Goal: Task Accomplishment & Management: Use online tool/utility

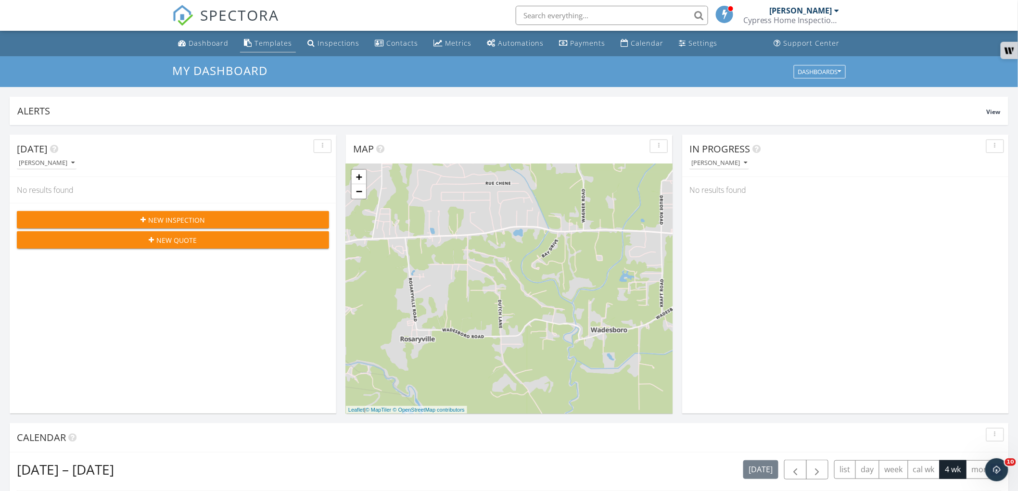
click at [272, 47] on div "Templates" at bounding box center [273, 42] width 38 height 9
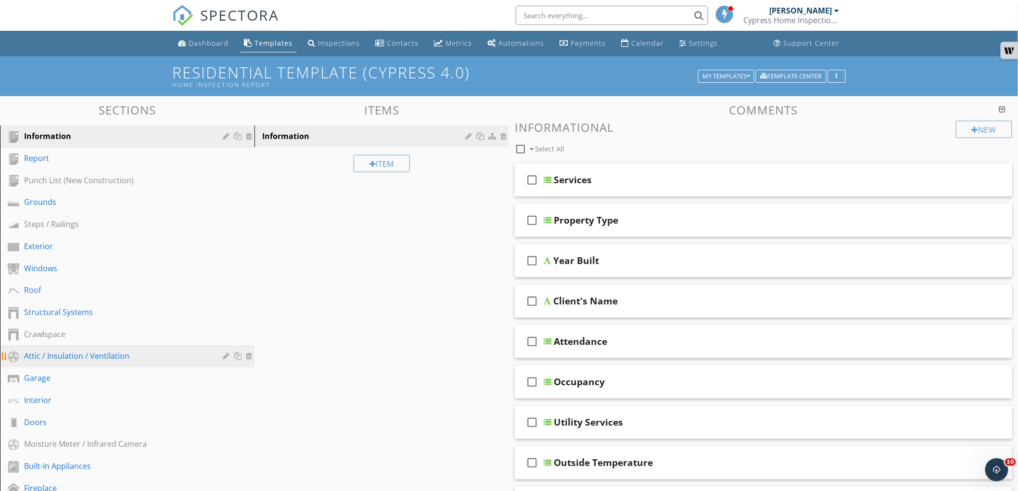
click at [56, 350] on div "Attic / Insulation / Ventilation" at bounding box center [116, 356] width 185 height 12
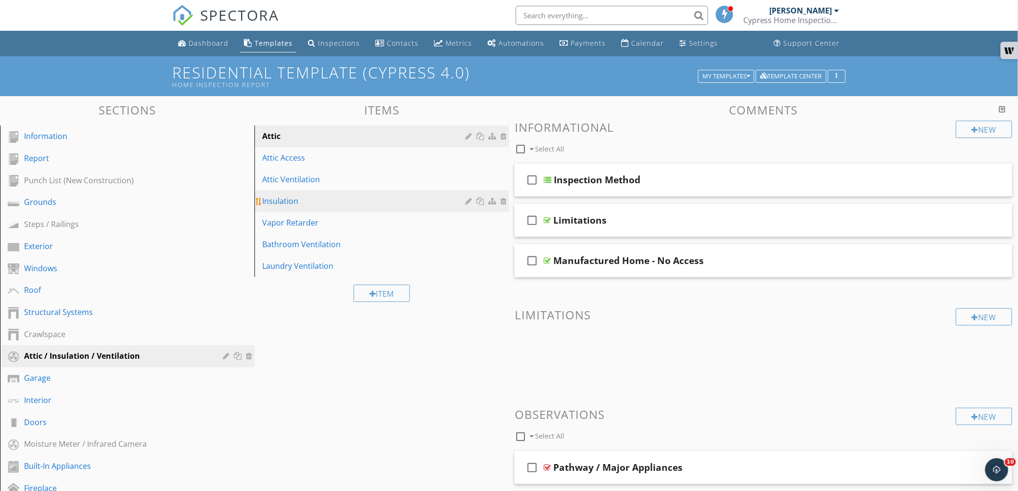
click at [314, 205] on div "Insulation" at bounding box center [365, 201] width 206 height 12
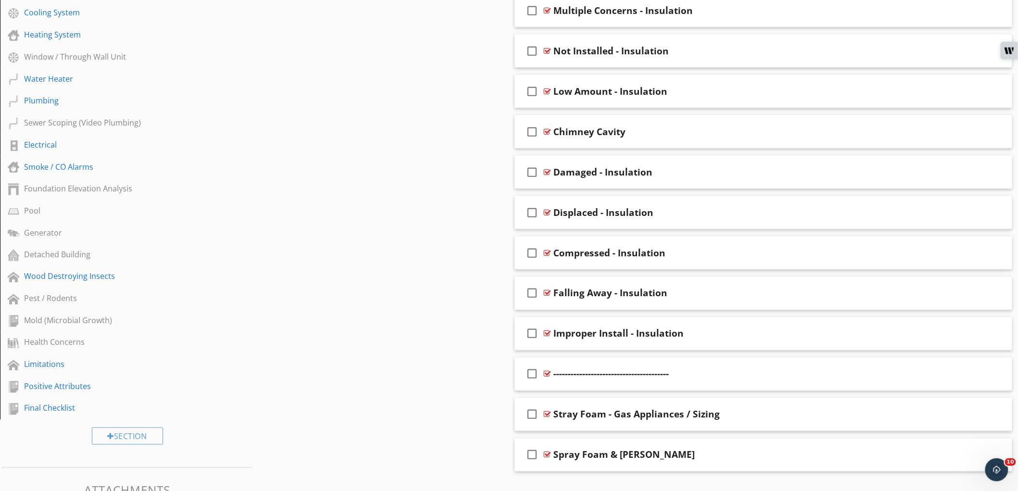
scroll to position [550, 0]
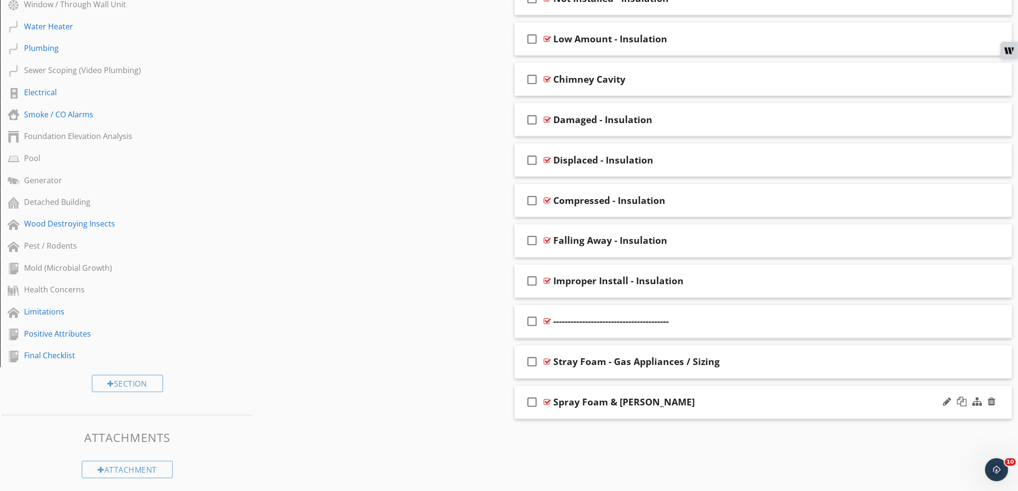
click at [705, 392] on div "check_box_outline_blank Spray Foam & Batts" at bounding box center [763, 402] width 497 height 33
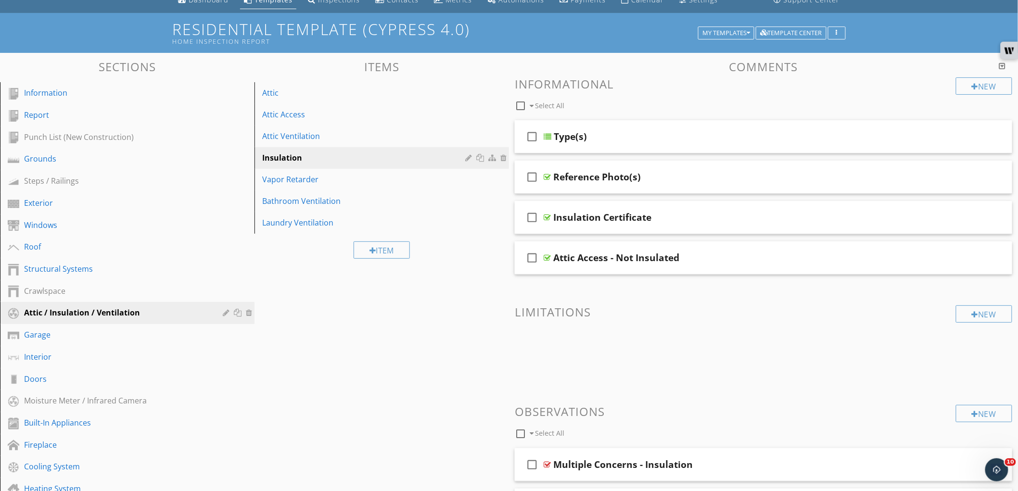
scroll to position [41, 0]
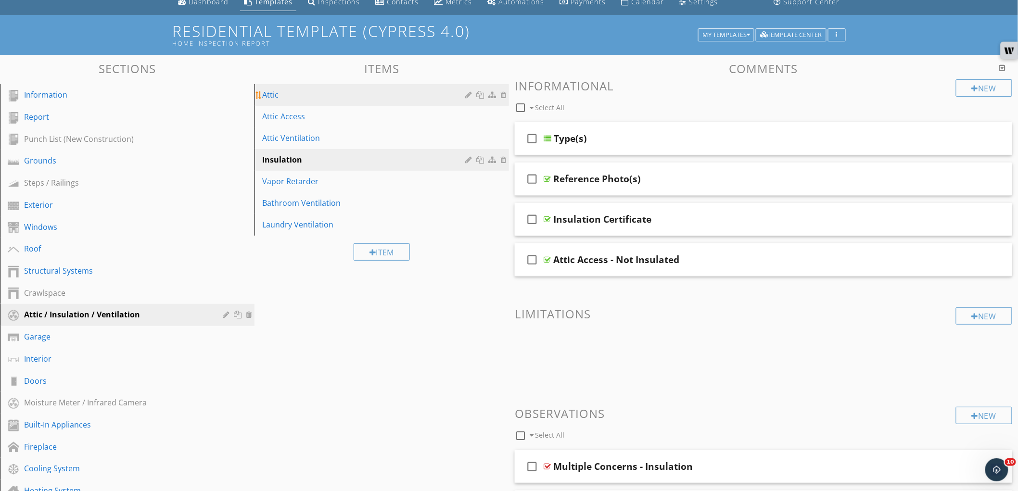
click at [358, 102] on link "Attic" at bounding box center [383, 94] width 252 height 21
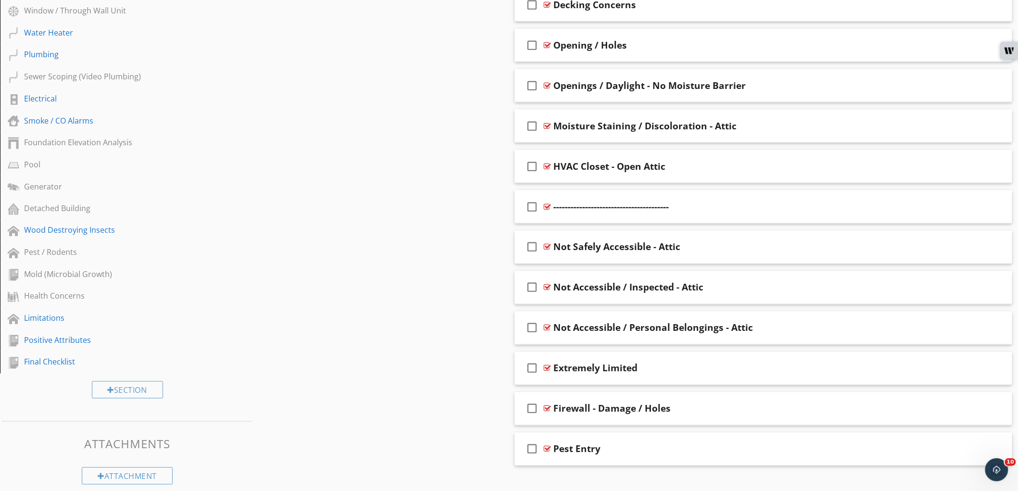
scroll to position [559, 0]
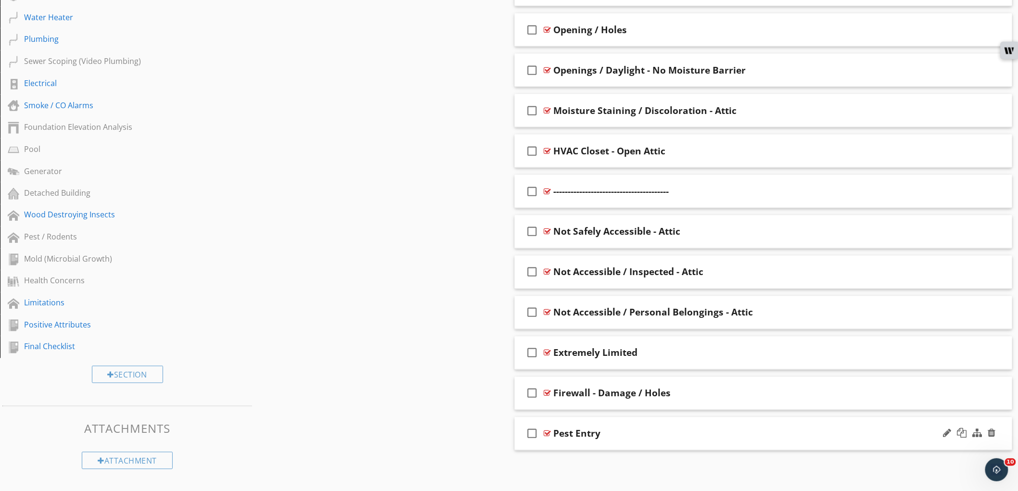
click at [671, 438] on div "Pest Entry" at bounding box center [732, 434] width 359 height 12
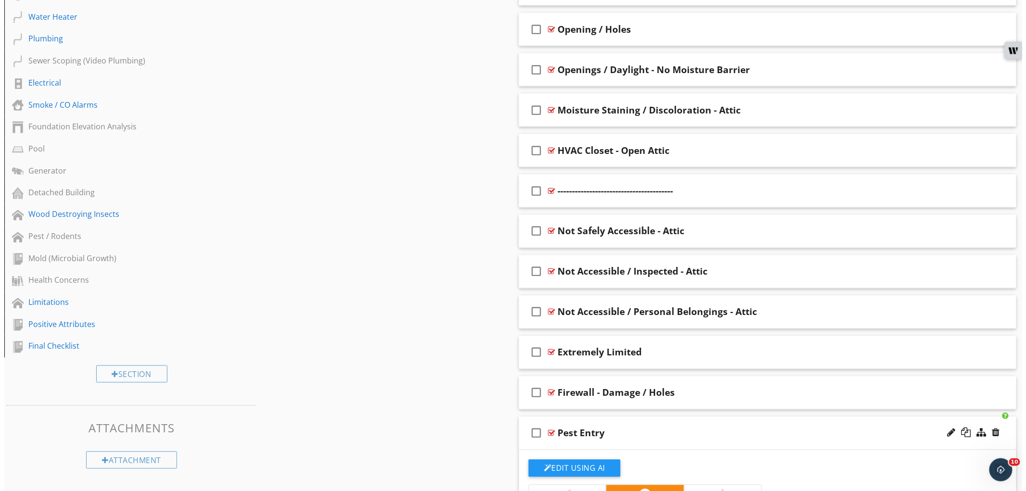
scroll to position [773, 0]
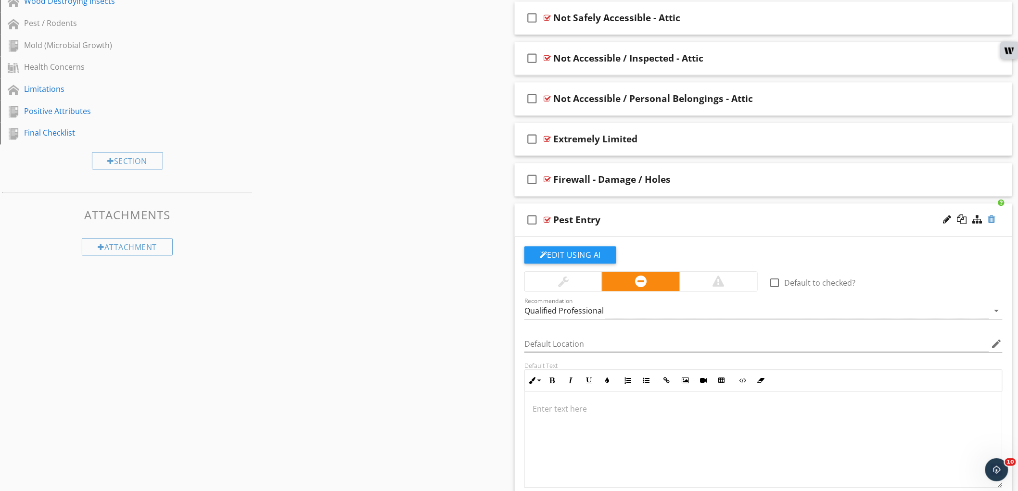
click at [993, 216] on div at bounding box center [992, 220] width 8 height 10
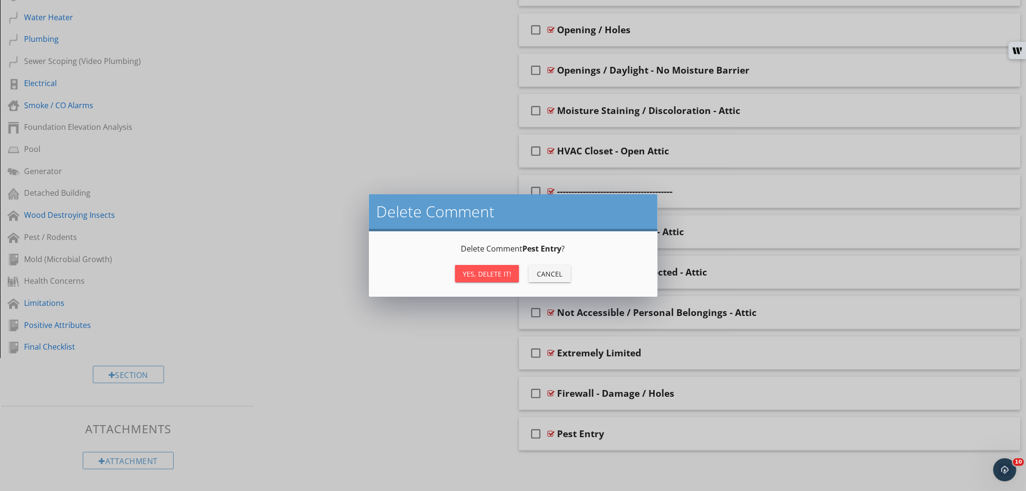
click at [469, 280] on button "Yes, Delete it!" at bounding box center [487, 273] width 64 height 17
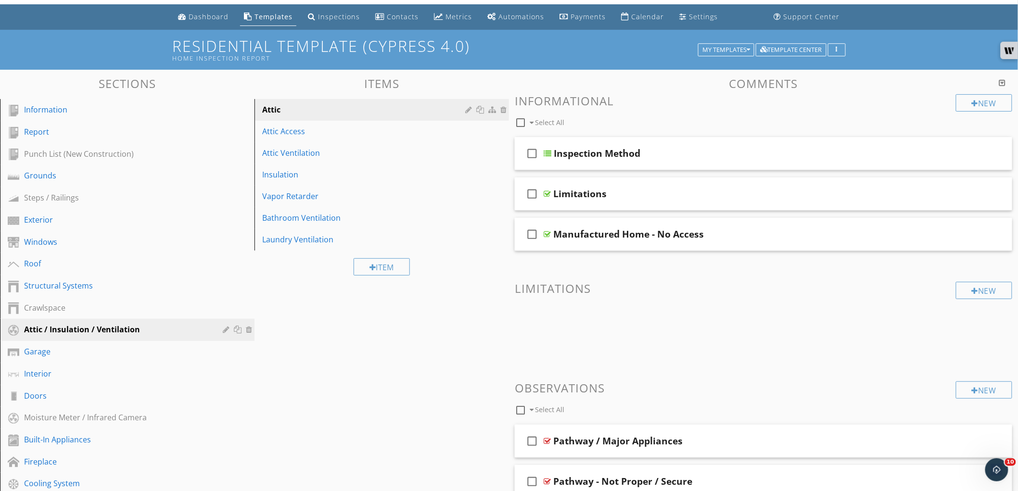
scroll to position [15, 0]
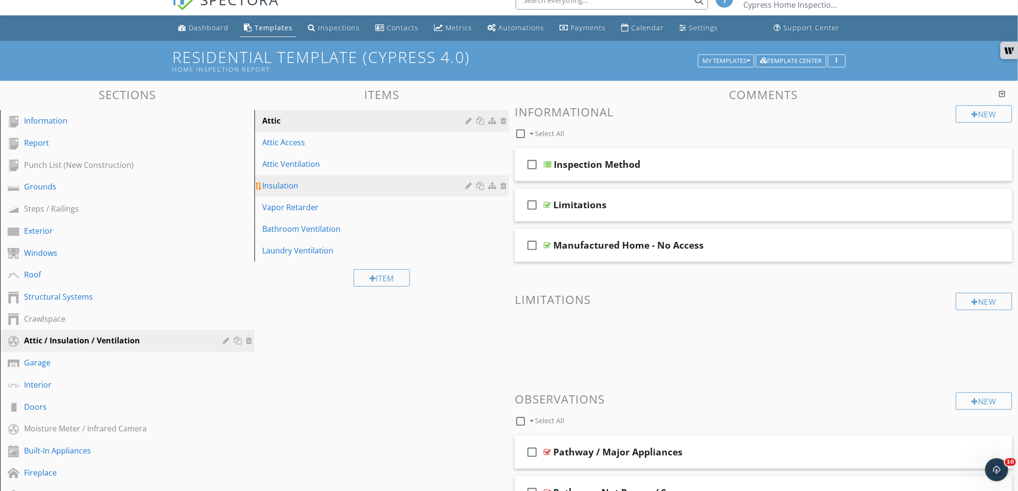
click at [344, 183] on div "Insulation" at bounding box center [365, 186] width 206 height 12
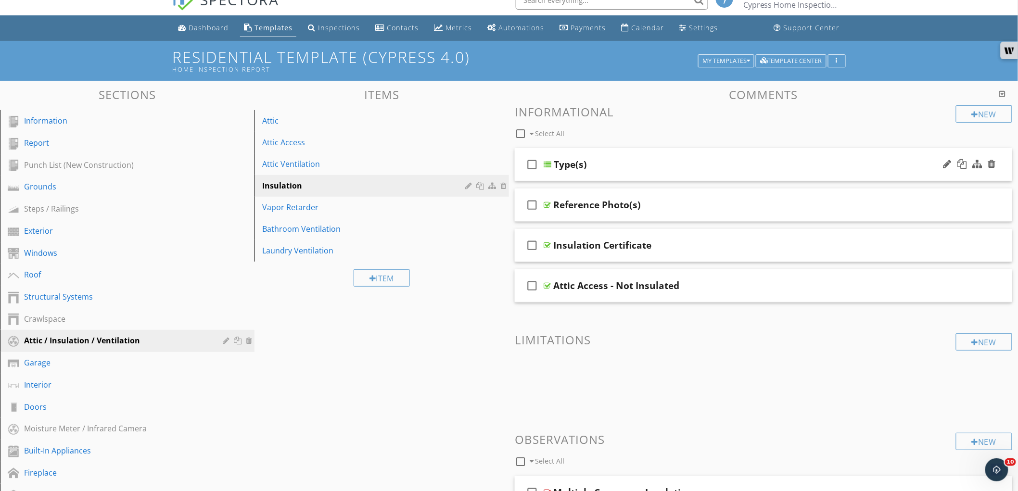
click at [615, 162] on div "Type(s)" at bounding box center [733, 165] width 359 height 12
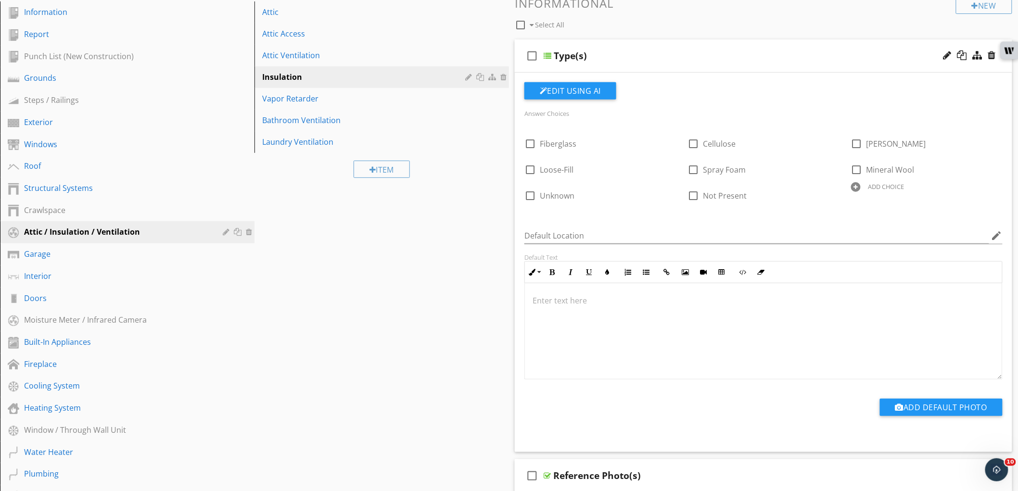
scroll to position [122, 0]
